Goal: Find specific page/section: Locate item on page

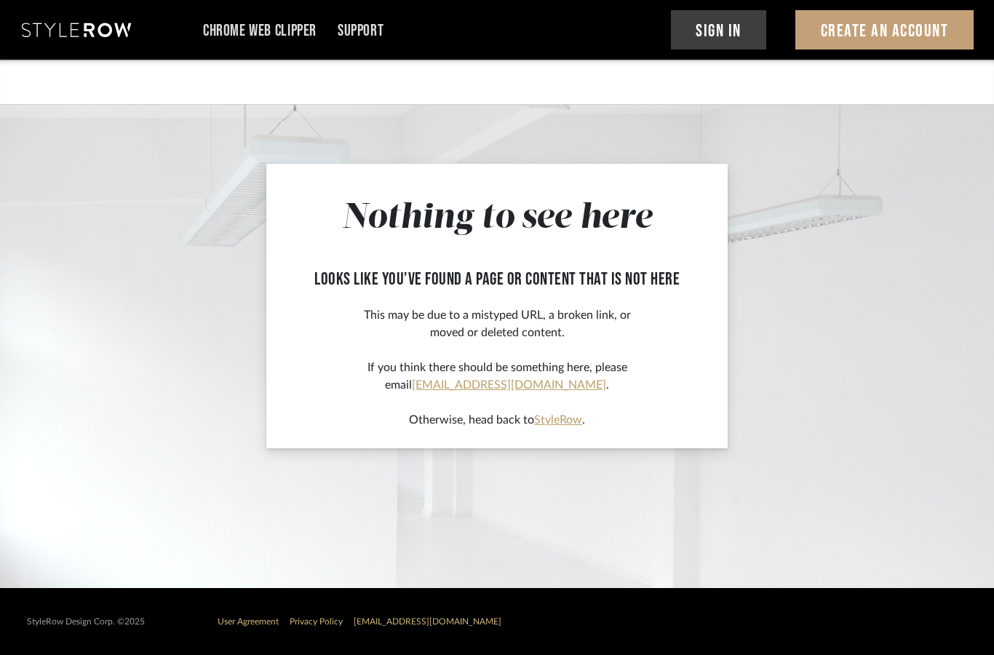
click at [727, 29] on button "Sign In" at bounding box center [719, 29] width 96 height 39
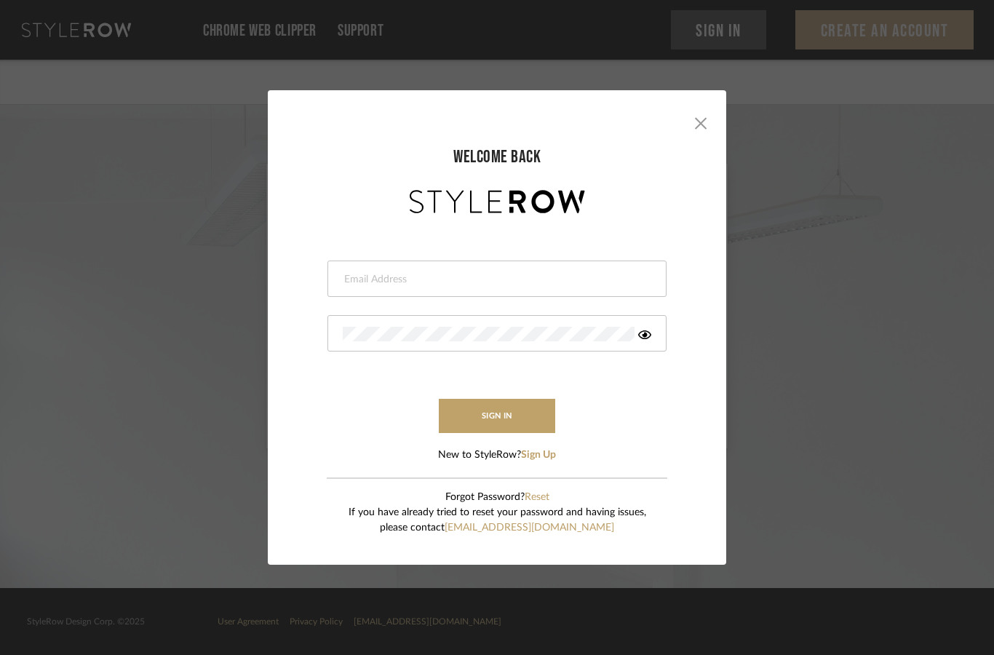
click at [495, 273] on input "email" at bounding box center [495, 279] width 305 height 15
type input "[PERSON_NAME][EMAIL_ADDRESS][DOMAIN_NAME]"
click at [513, 412] on button "sign in" at bounding box center [497, 416] width 116 height 34
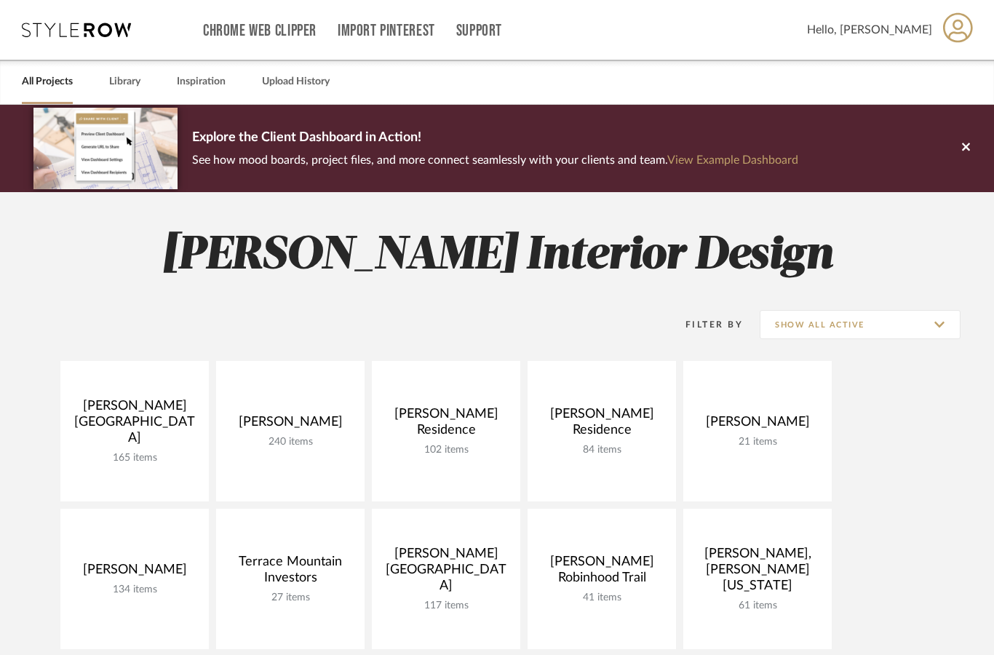
click at [0, 0] on link at bounding box center [0, 0] width 0 height 0
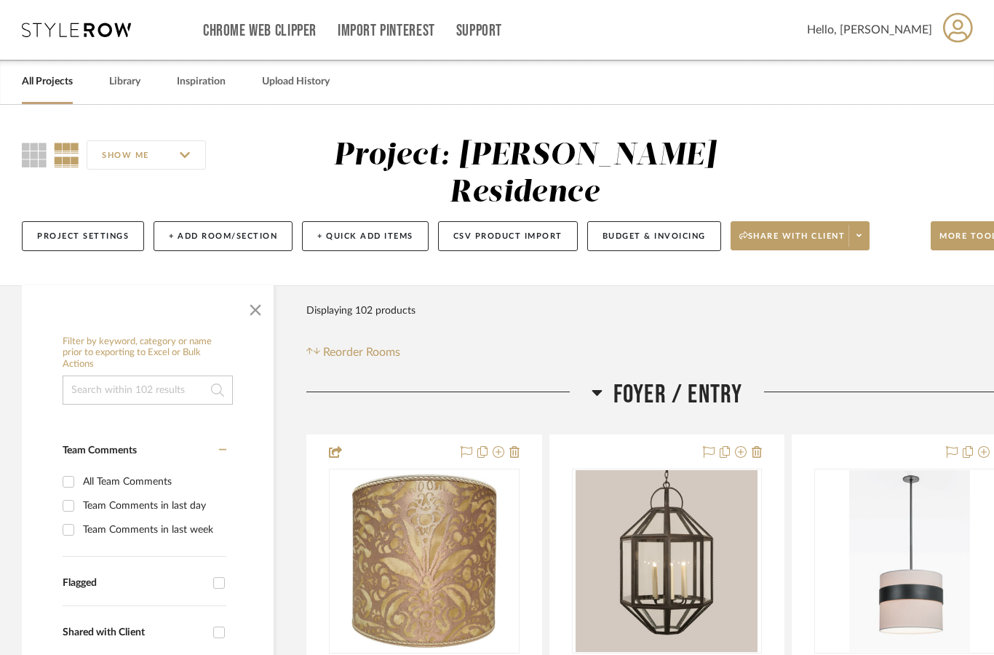
click at [257, 290] on span "button" at bounding box center [255, 307] width 35 height 35
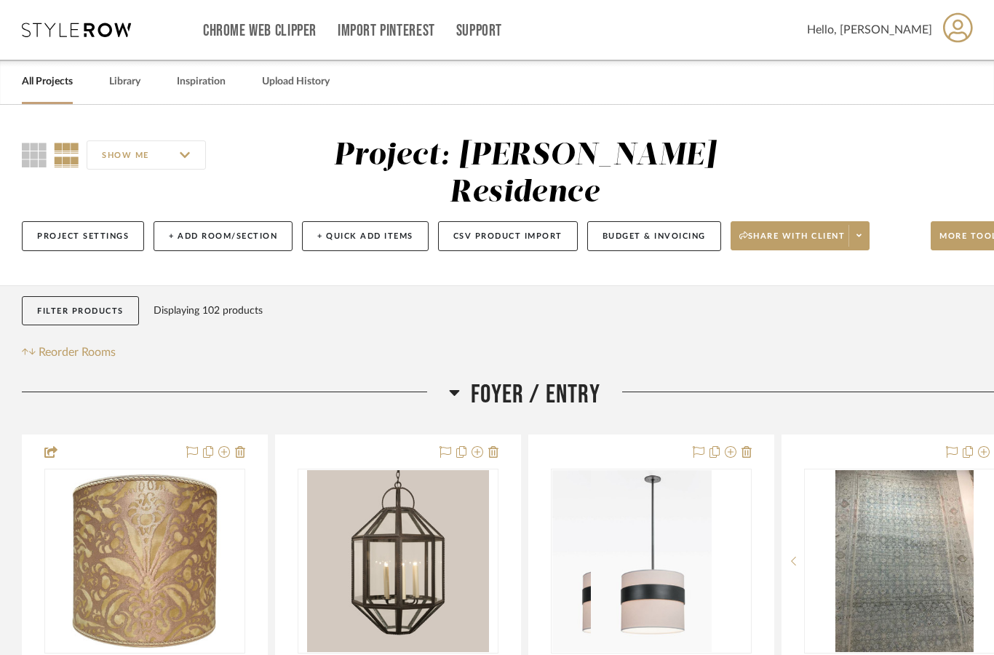
scroll to position [65, 0]
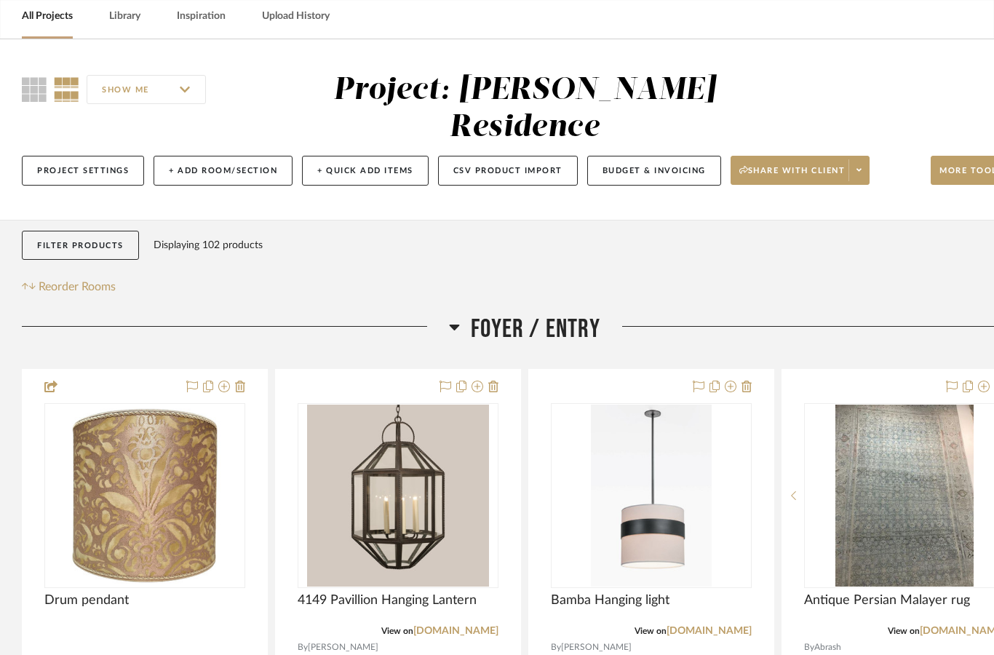
click at [456, 318] on icon at bounding box center [454, 326] width 11 height 17
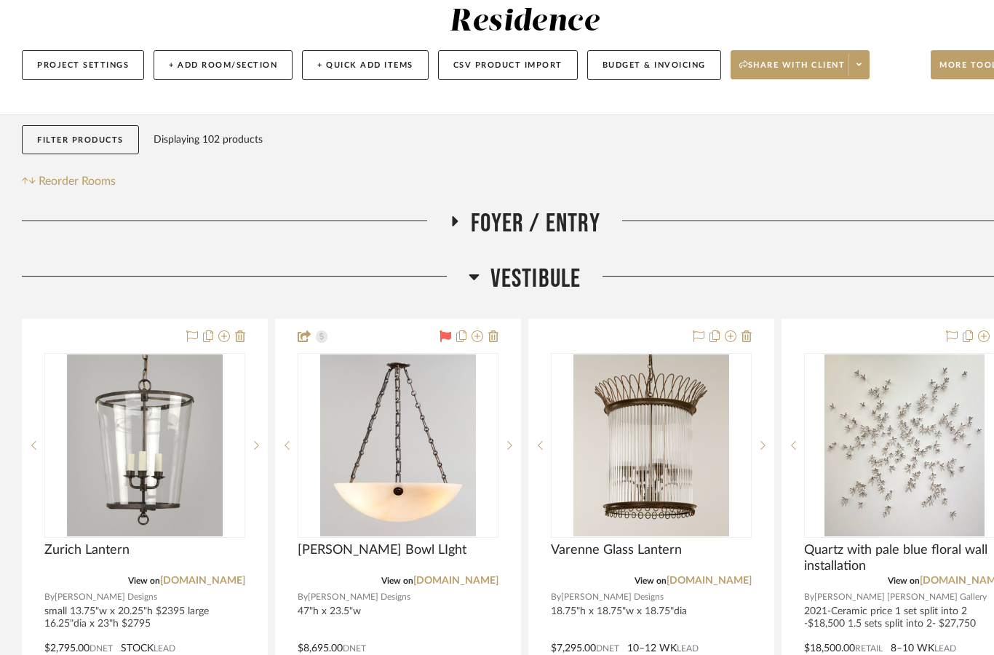
scroll to position [172, 0]
click at [457, 263] on div at bounding box center [245, 281] width 447 height 37
click at [480, 263] on h3 "Vestibule" at bounding box center [525, 278] width 113 height 31
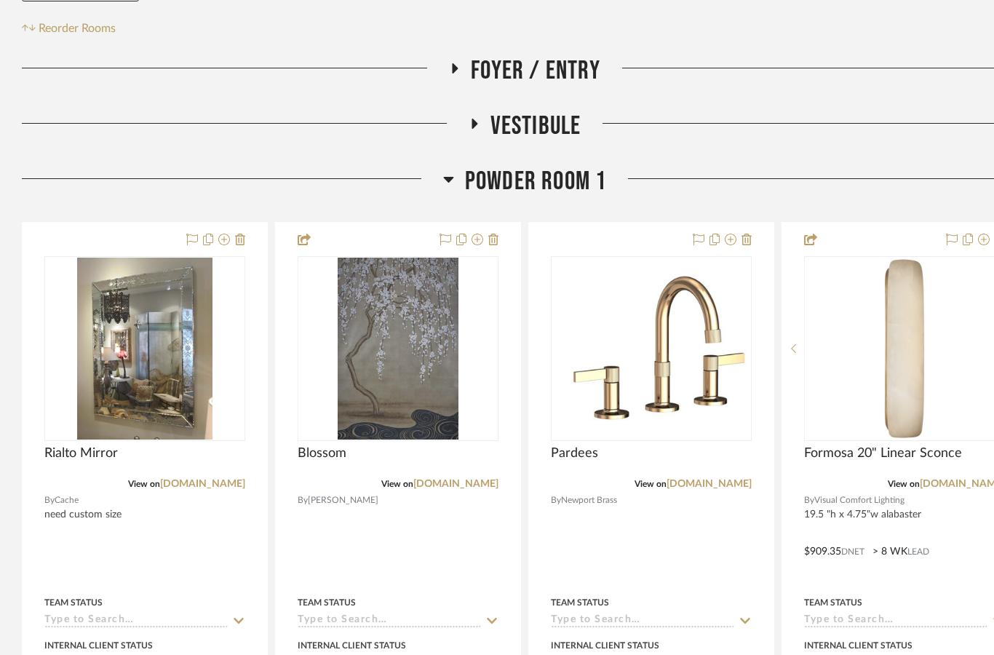
scroll to position [323, 0]
click at [453, 171] on icon at bounding box center [448, 179] width 11 height 17
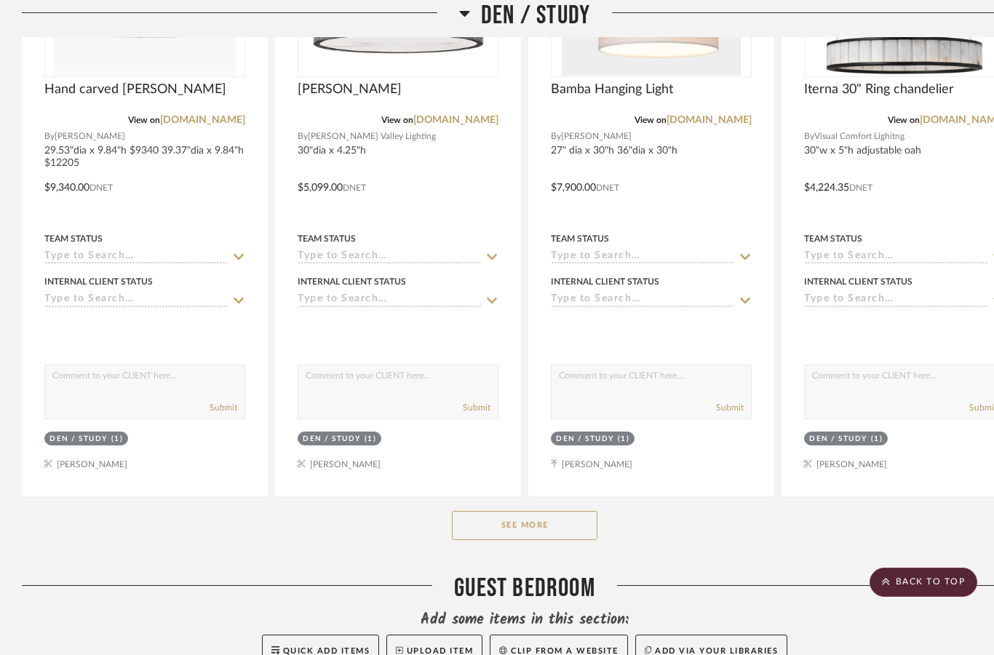
scroll to position [739, 0]
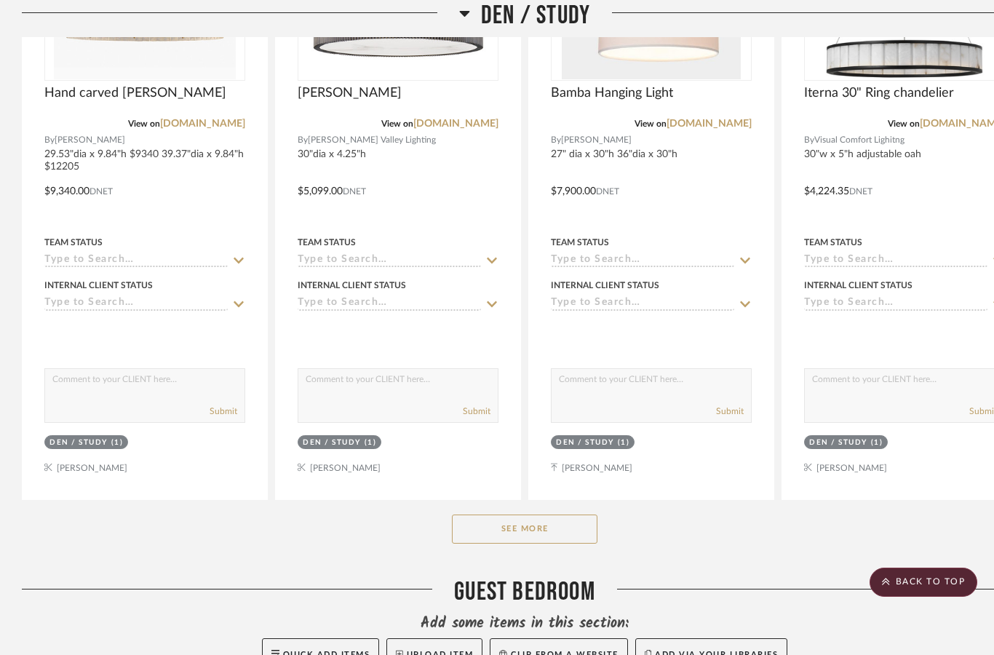
click at [525, 515] on button "See More" at bounding box center [525, 529] width 146 height 29
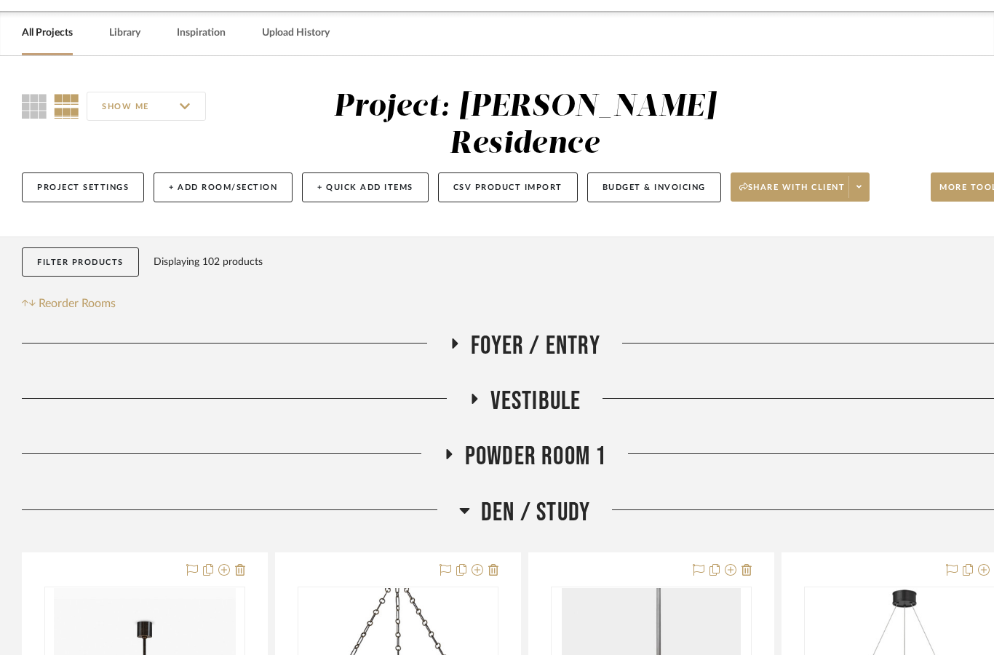
scroll to position [0, 0]
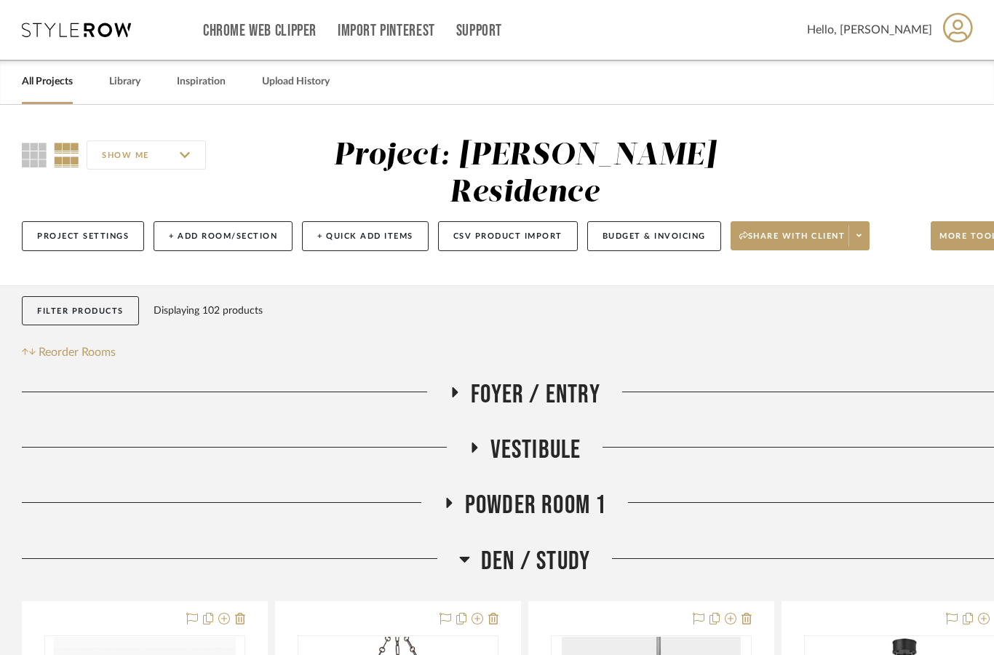
click at [47, 90] on link "All Projects" at bounding box center [47, 82] width 51 height 20
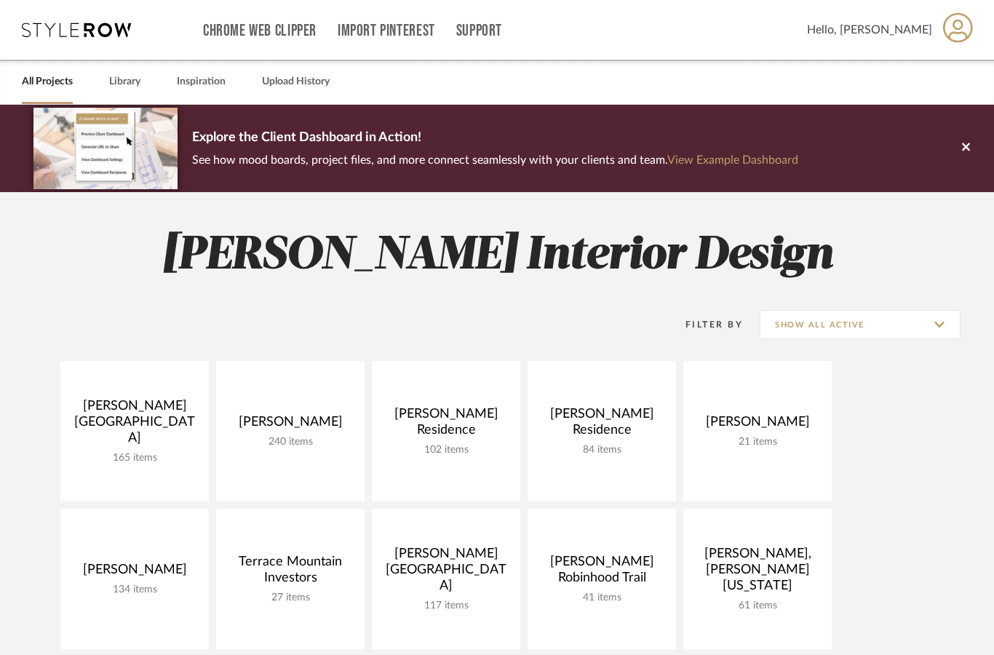
click at [0, 0] on link at bounding box center [0, 0] width 0 height 0
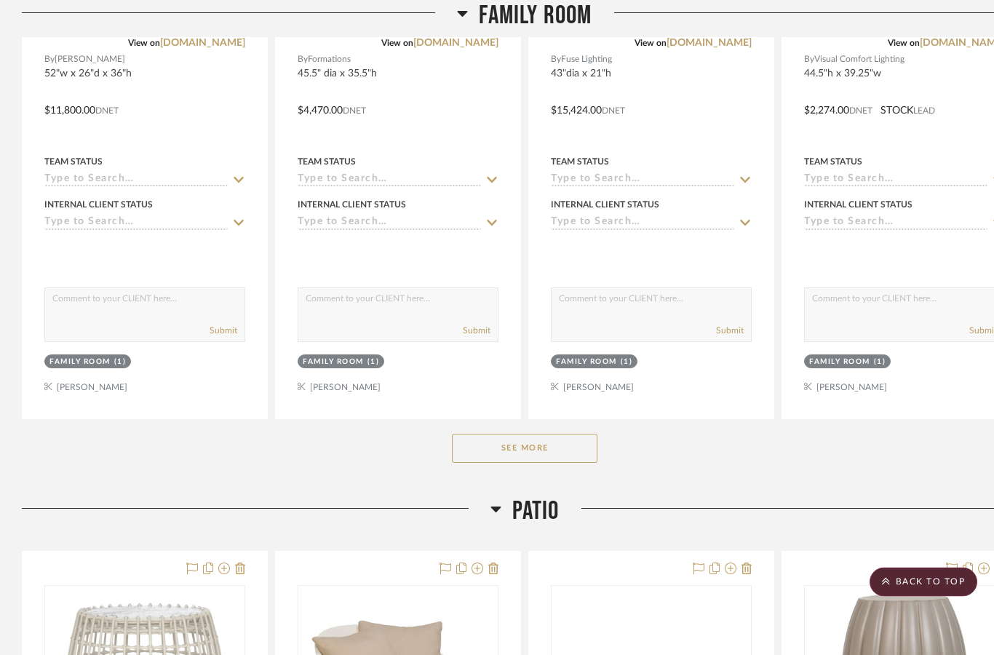
scroll to position [2707, 0]
click at [548, 434] on button "See More" at bounding box center [525, 448] width 146 height 29
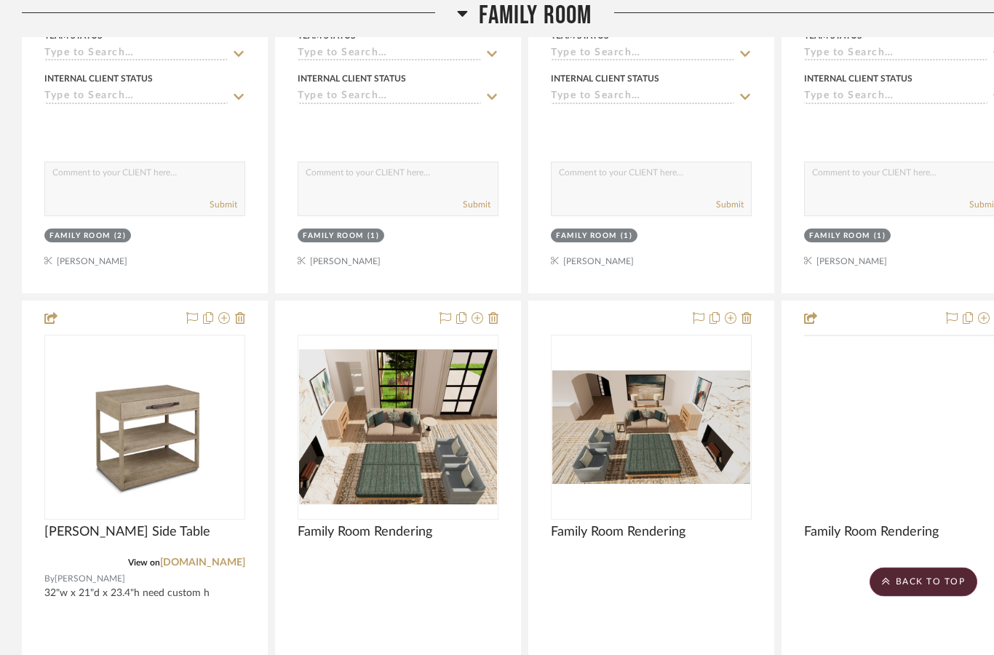
scroll to position [4124, 0]
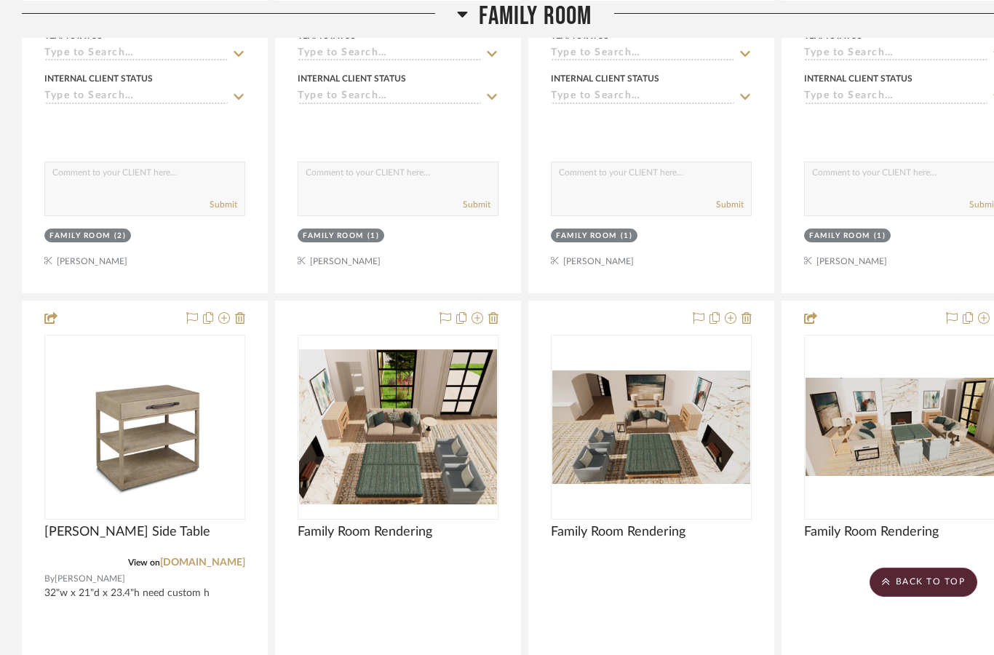
click at [0, 0] on img at bounding box center [0, 0] width 0 height 0
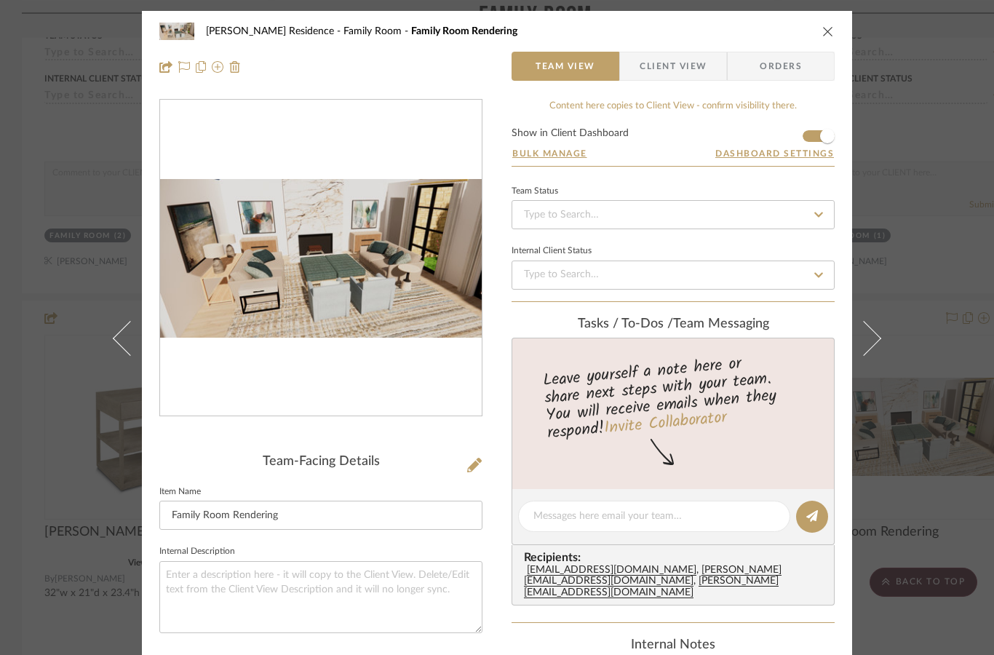
click at [369, 281] on img "0" at bounding box center [321, 258] width 322 height 159
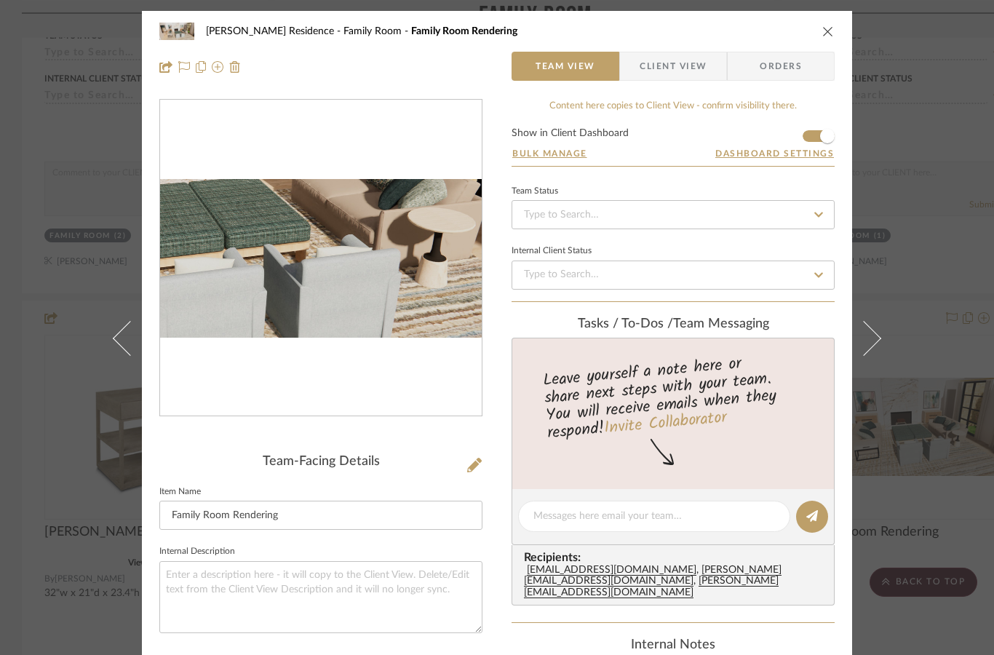
click at [822, 30] on icon "close" at bounding box center [828, 31] width 12 height 12
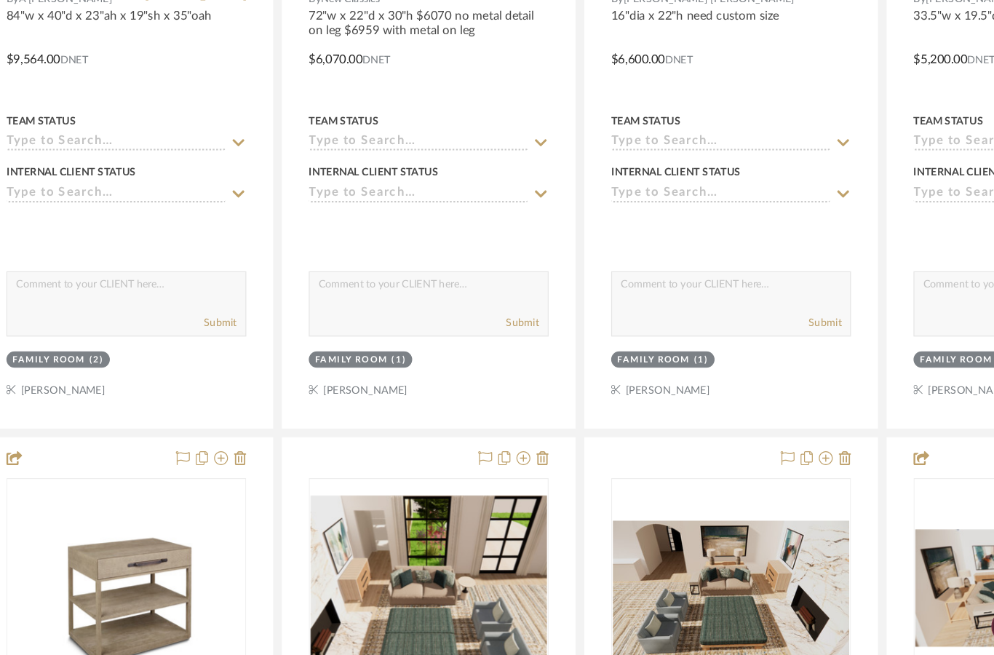
scroll to position [4001, 0]
click at [132, 491] on img "0" at bounding box center [145, 550] width 198 height 148
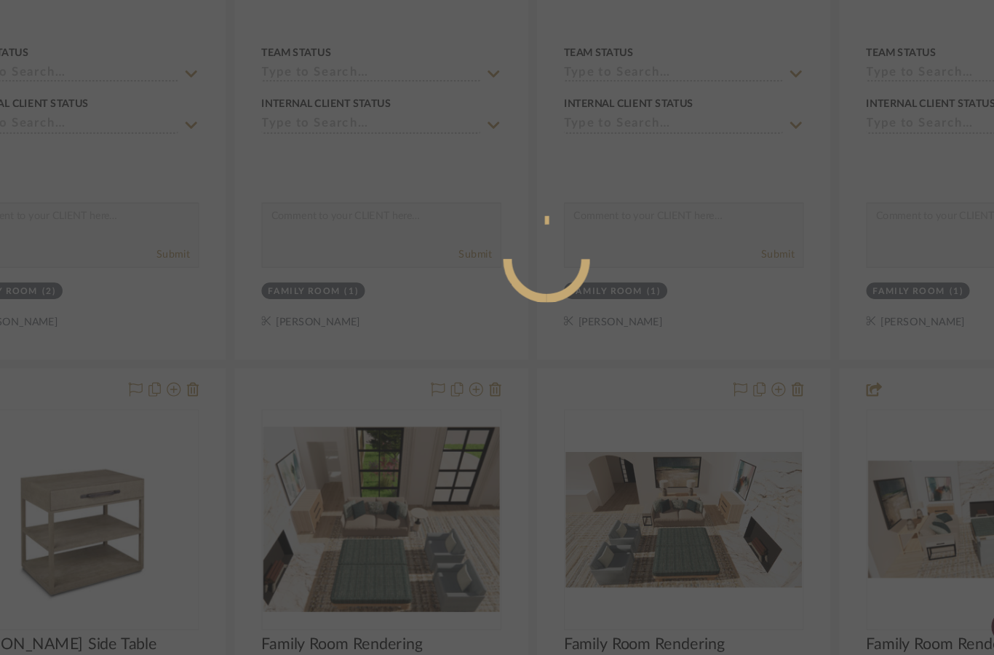
scroll to position [0, 0]
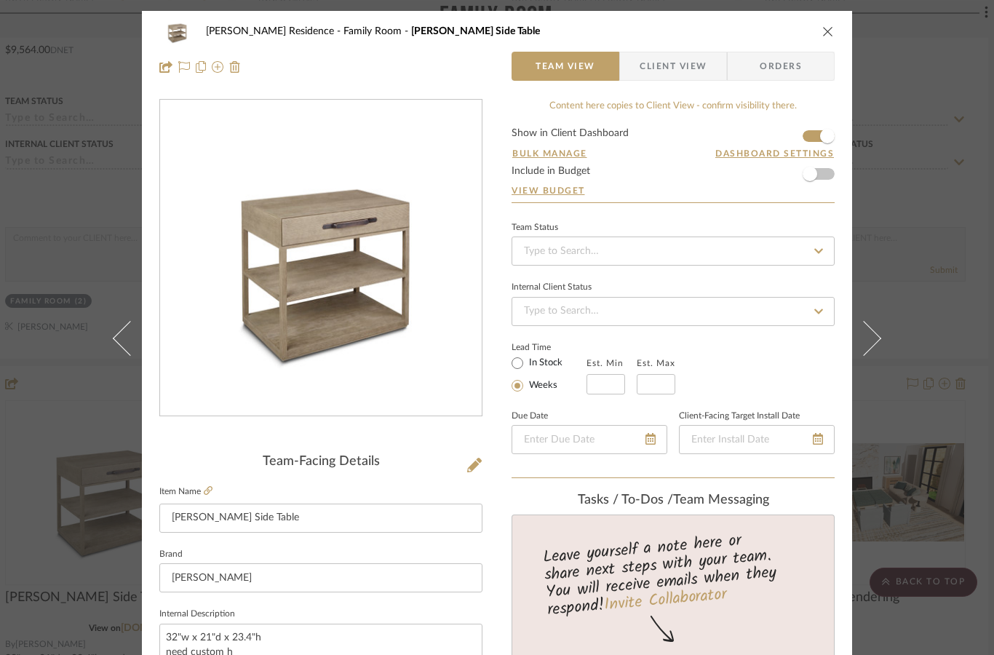
click at [841, 32] on div "Crain Residence Family Room Flynn Side Table Team View Client View Orders" at bounding box center [497, 49] width 710 height 76
click at [843, 25] on div "Crain Residence Family Room Flynn Side Table Team View Client View Orders" at bounding box center [497, 49] width 710 height 76
click at [825, 31] on icon "close" at bounding box center [828, 31] width 12 height 12
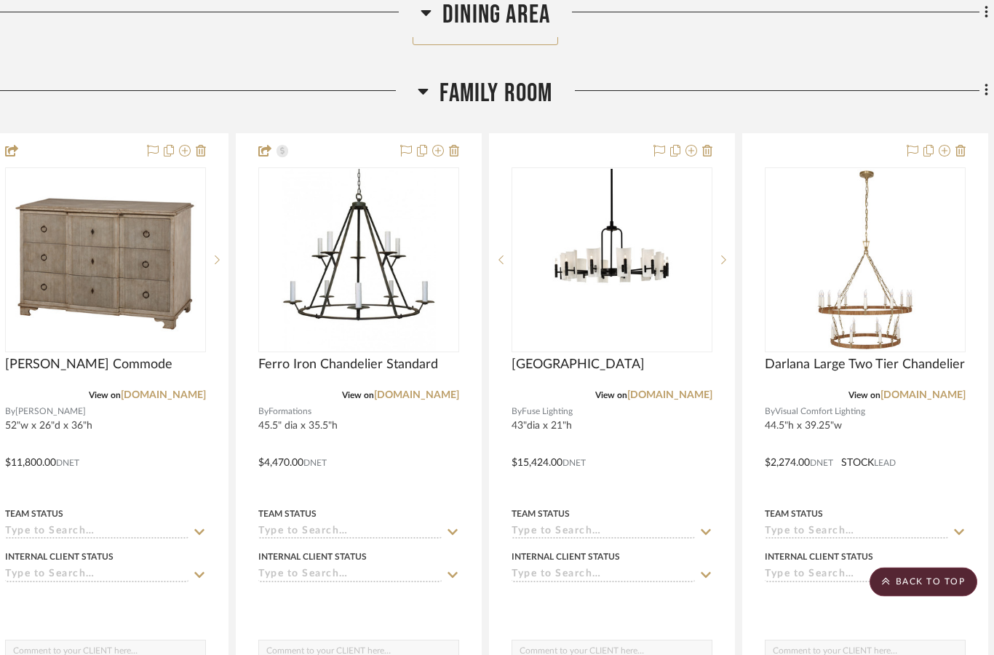
scroll to position [2343, 39]
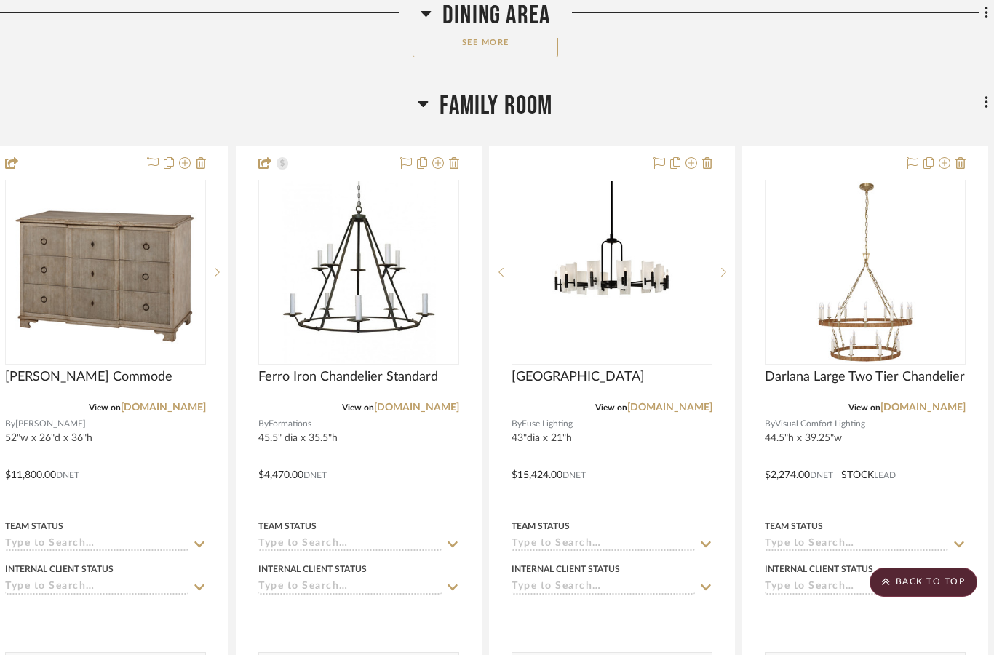
click at [0, 0] on img at bounding box center [0, 0] width 0 height 0
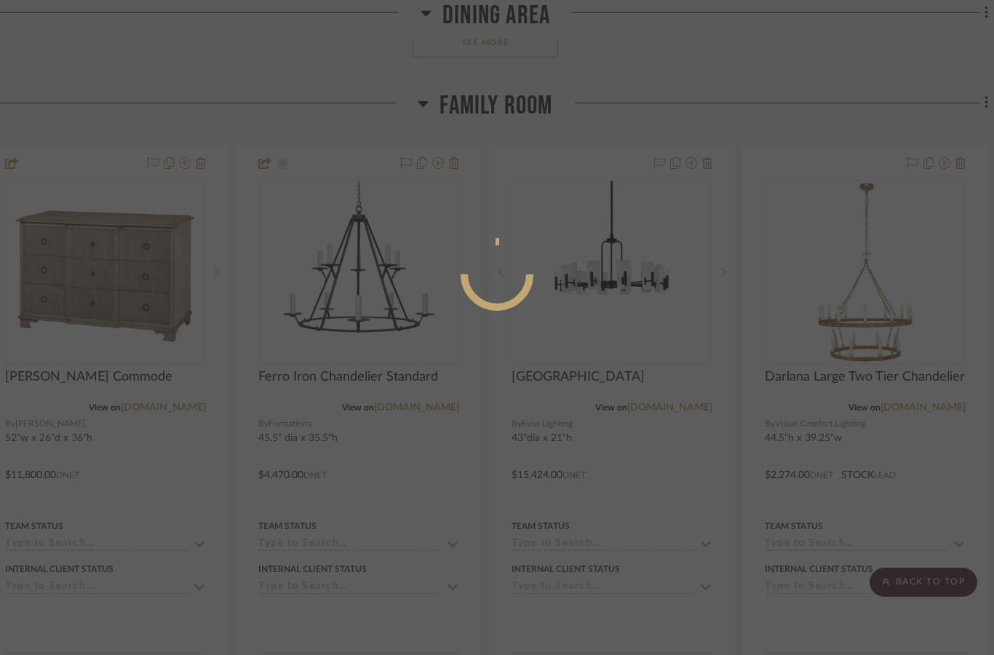
scroll to position [0, 0]
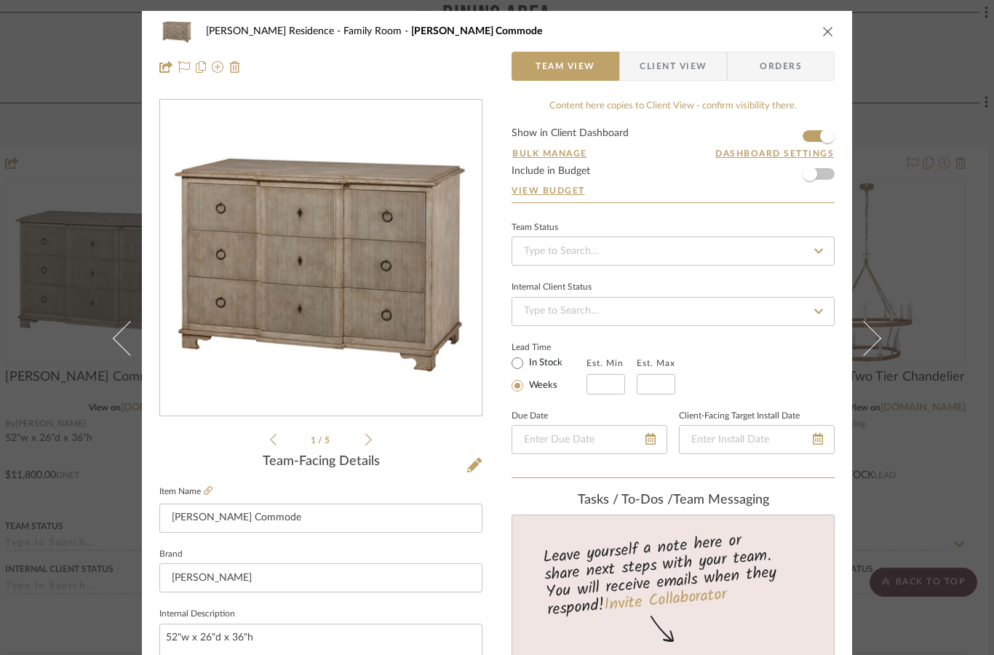
click at [313, 239] on img "0" at bounding box center [321, 259] width 322 height 296
